Goal: Use online tool/utility

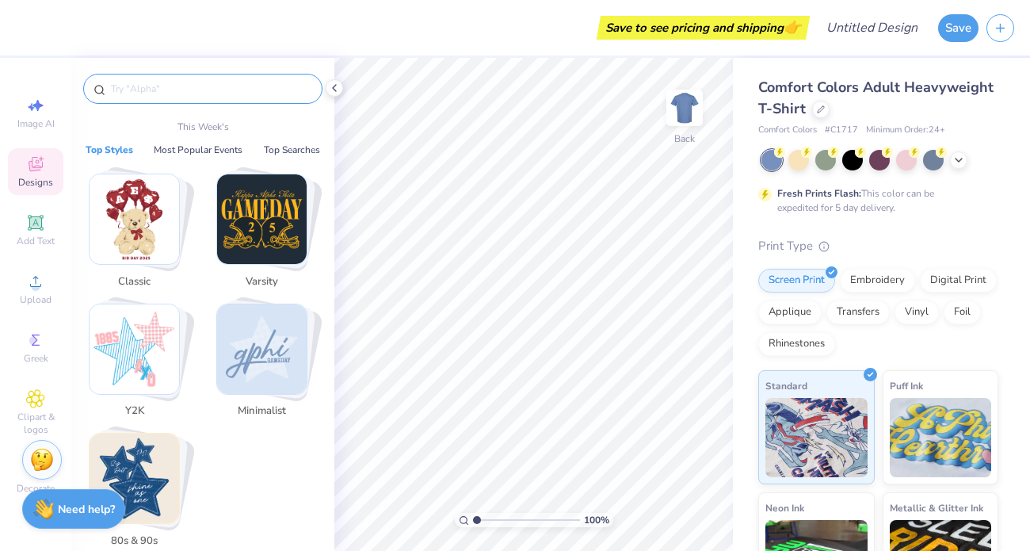
click at [237, 84] on input "text" at bounding box center [210, 89] width 203 height 16
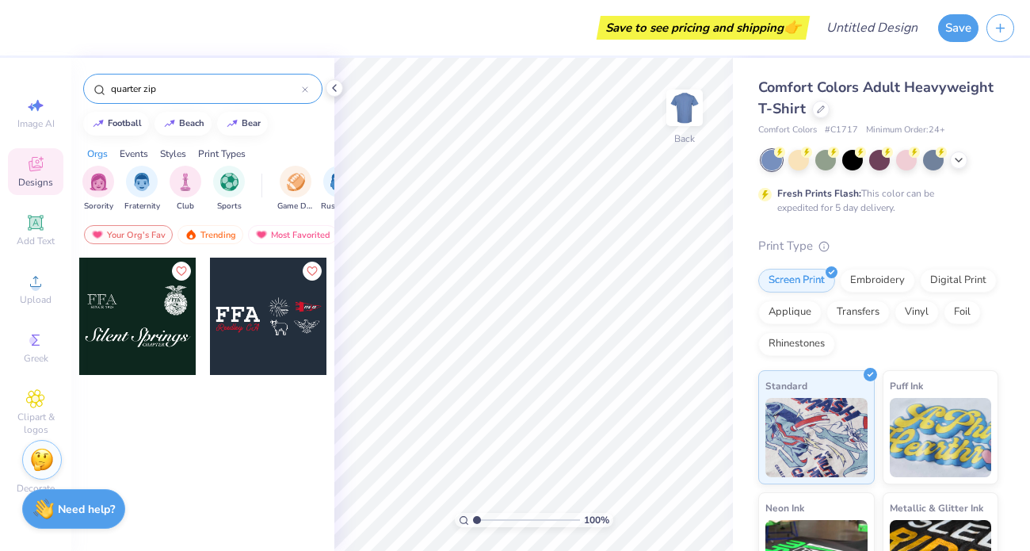
type input "quarter zip"
click at [251, 69] on div "quarter zip" at bounding box center [202, 85] width 263 height 54
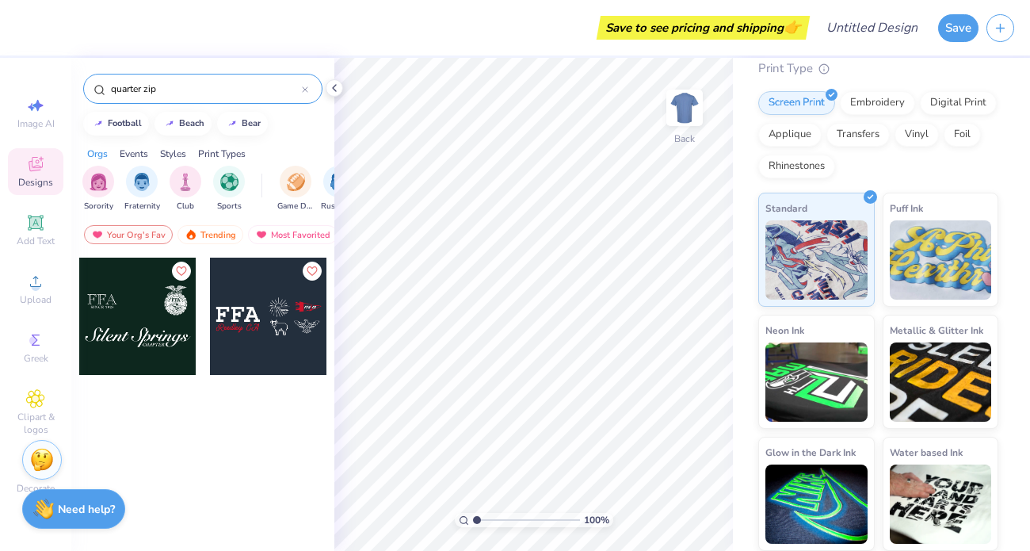
click at [235, 97] on div "quarter zip" at bounding box center [202, 89] width 239 height 30
click at [304, 88] on icon at bounding box center [305, 89] width 6 height 6
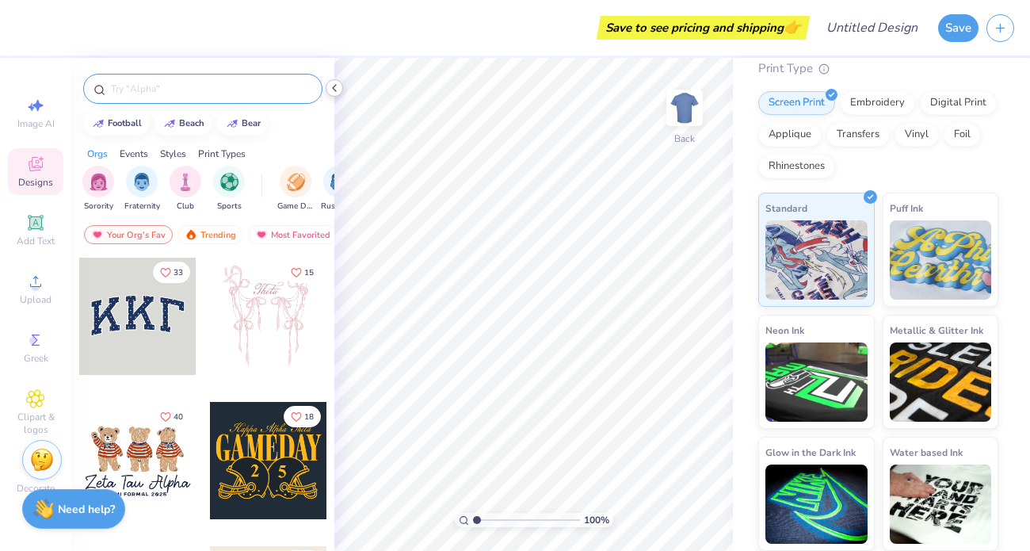
click at [336, 89] on icon at bounding box center [334, 88] width 13 height 13
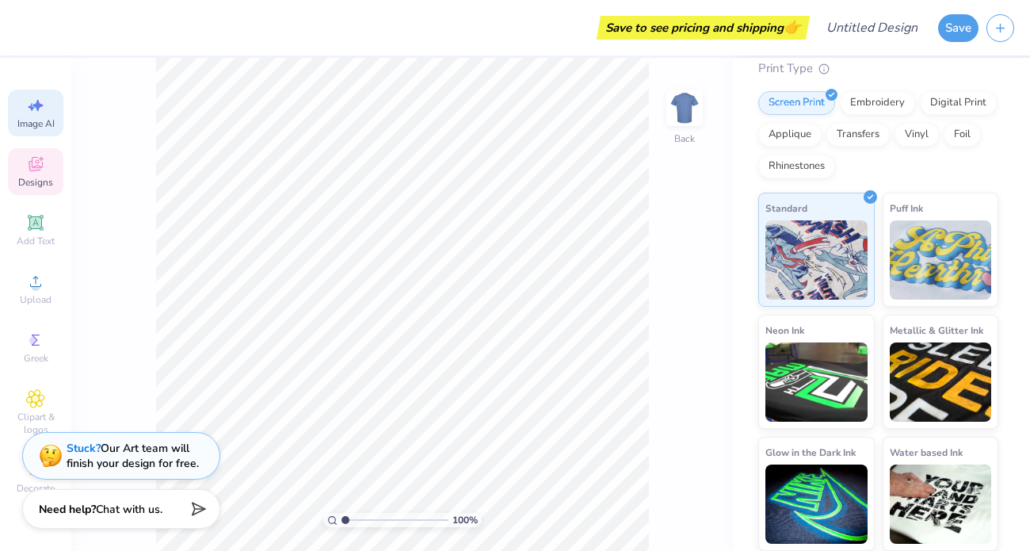
click at [41, 120] on span "Image AI" at bounding box center [35, 123] width 37 height 13
select select "4"
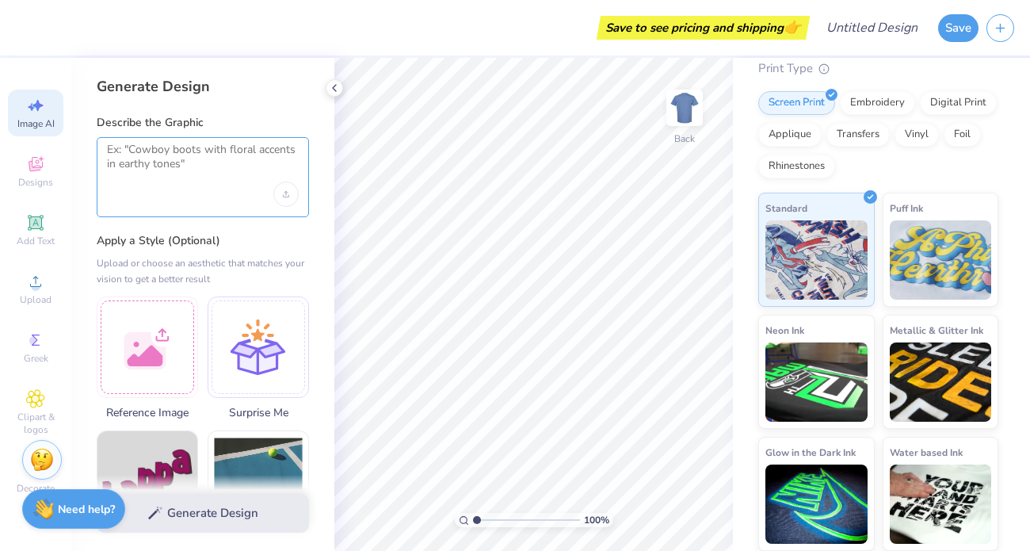
click at [187, 155] on textarea at bounding box center [203, 163] width 192 height 40
click at [333, 86] on icon at bounding box center [334, 88] width 13 height 13
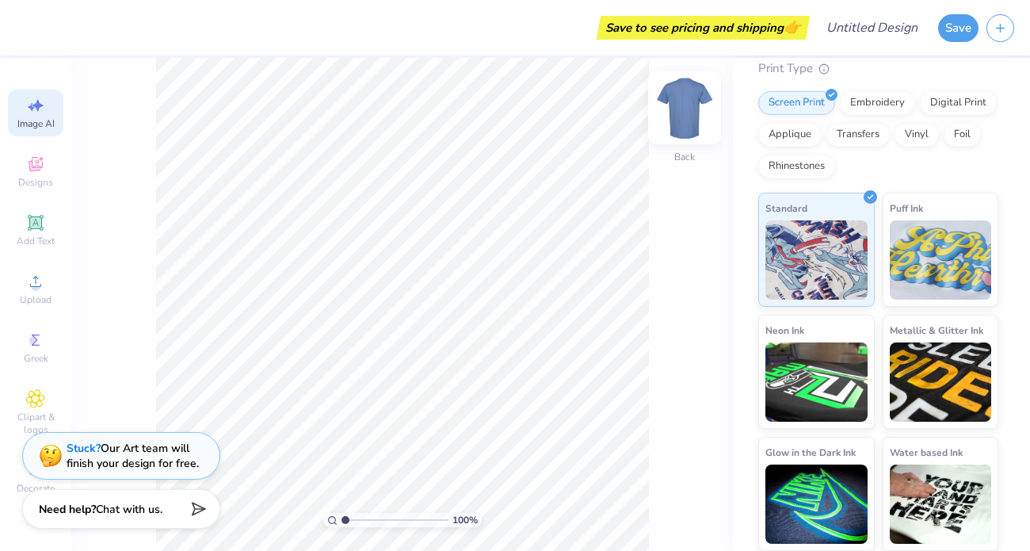
click at [672, 108] on img at bounding box center [684, 107] width 63 height 63
